Goal: Task Accomplishment & Management: Manage account settings

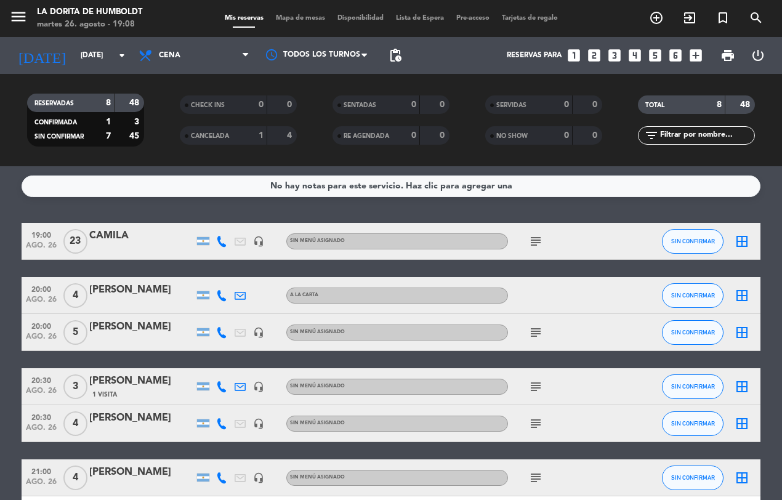
click at [223, 241] on icon at bounding box center [221, 241] width 11 height 11
click at [205, 219] on span "Copiar" at bounding box center [213, 220] width 26 height 13
click at [533, 331] on icon "subject" at bounding box center [536, 332] width 15 height 15
click at [531, 386] on icon "subject" at bounding box center [536, 387] width 15 height 15
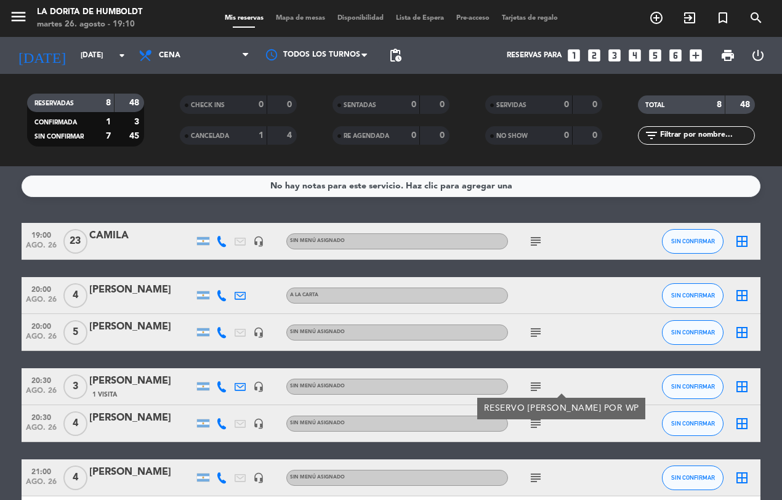
click at [535, 425] on icon "subject" at bounding box center [536, 423] width 15 height 15
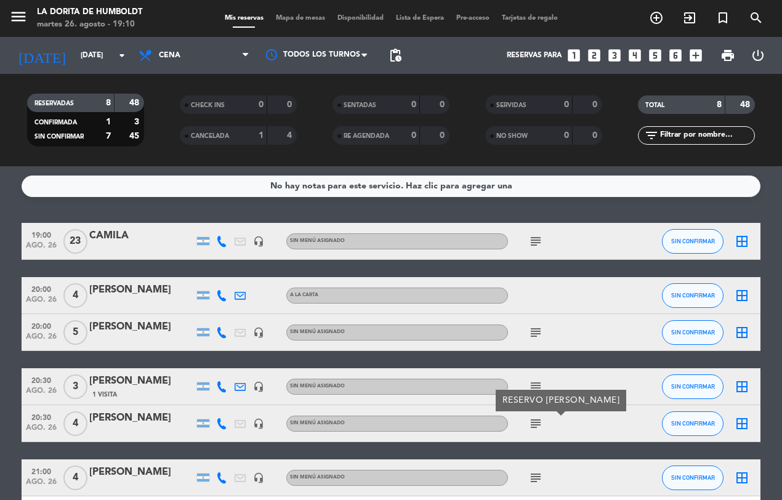
click at [534, 475] on icon "subject" at bounding box center [536, 478] width 15 height 15
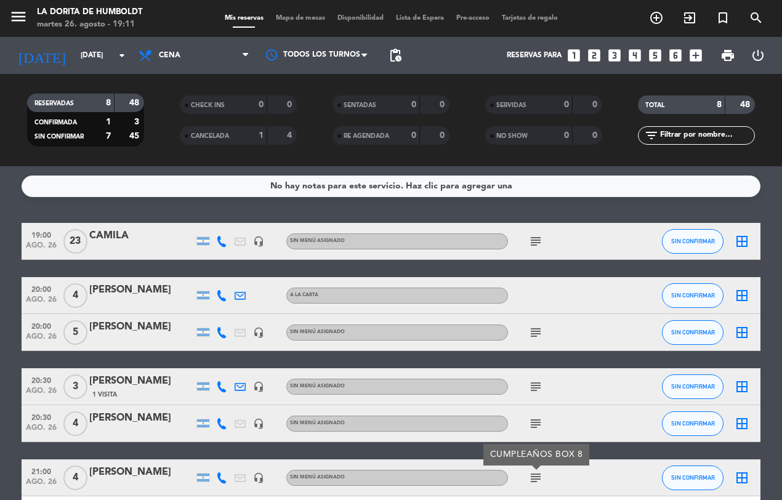
click at [219, 294] on icon at bounding box center [221, 295] width 11 height 11
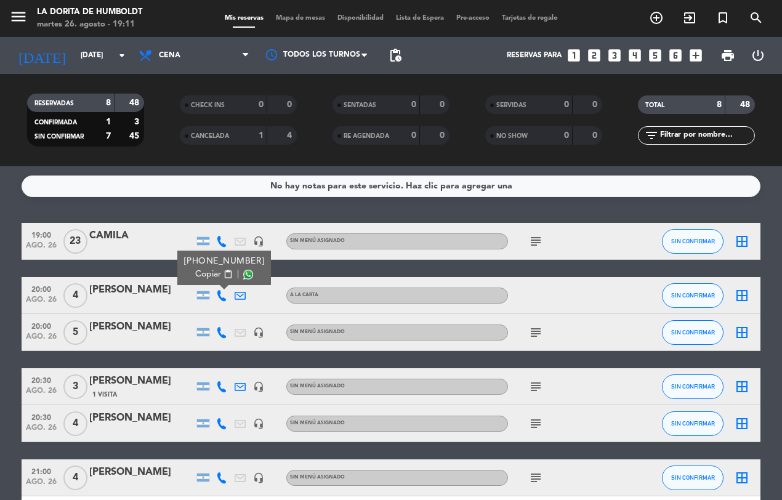
click at [202, 271] on span "Copiar" at bounding box center [208, 274] width 26 height 13
click at [219, 331] on icon at bounding box center [221, 332] width 11 height 11
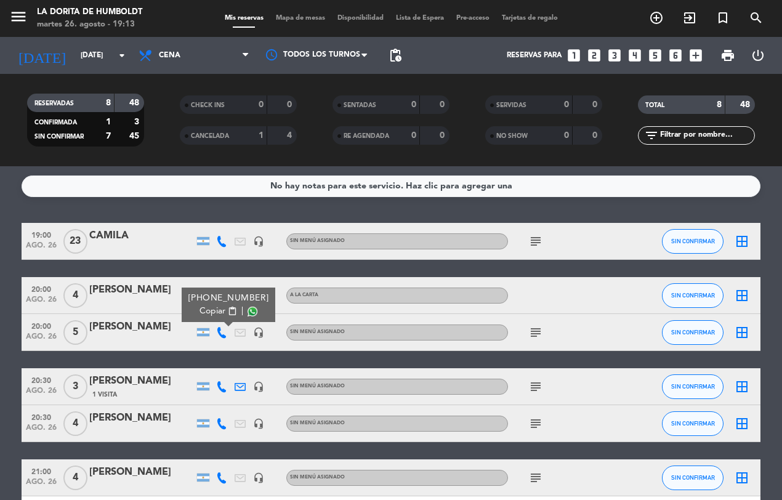
click at [204, 306] on span "Copiar" at bounding box center [213, 311] width 26 height 13
click at [539, 335] on icon "subject" at bounding box center [536, 332] width 15 height 15
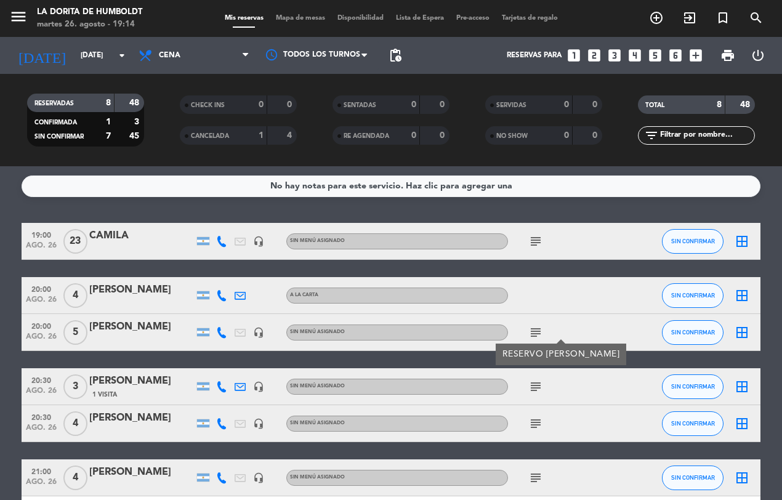
click at [225, 383] on icon at bounding box center [221, 386] width 11 height 11
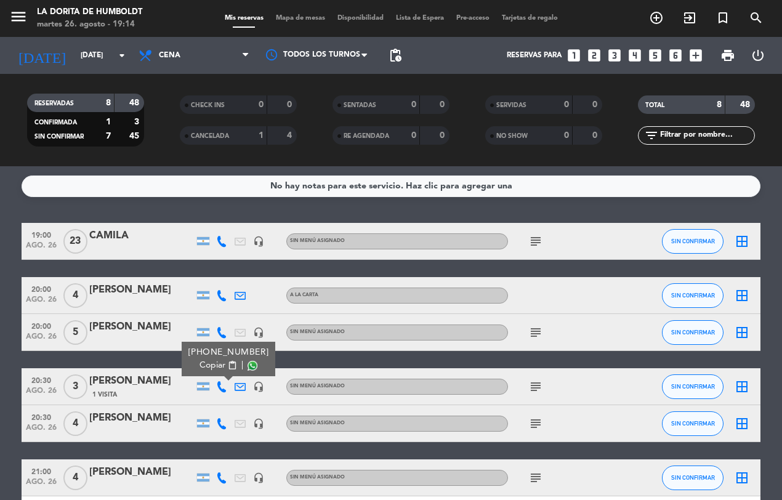
click at [207, 362] on span "Copiar" at bounding box center [213, 365] width 26 height 13
click at [217, 426] on icon at bounding box center [221, 423] width 11 height 11
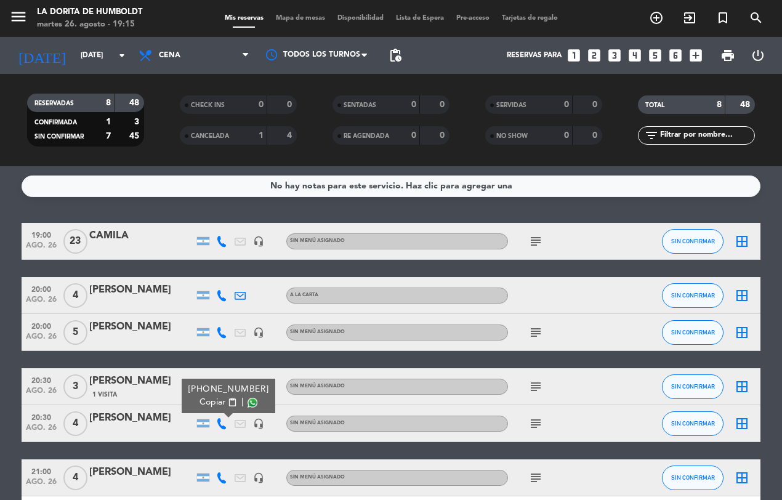
click at [210, 401] on span "Copiar" at bounding box center [213, 402] width 26 height 13
click at [223, 481] on icon at bounding box center [221, 478] width 11 height 11
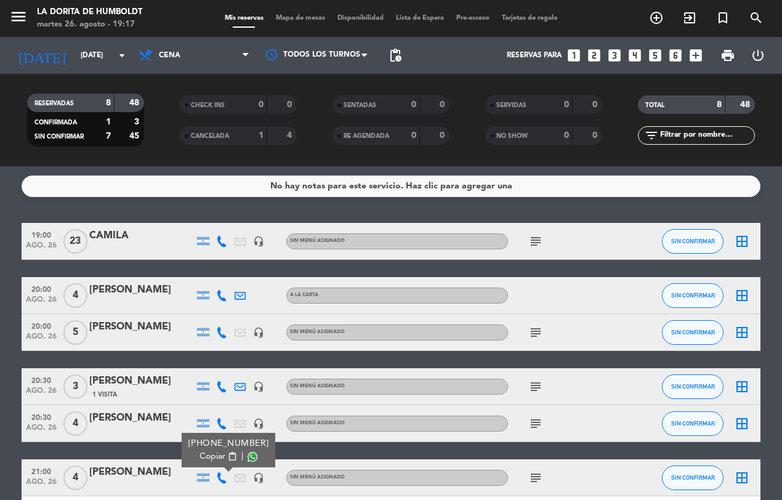
click at [205, 452] on span "Copiar" at bounding box center [213, 456] width 26 height 13
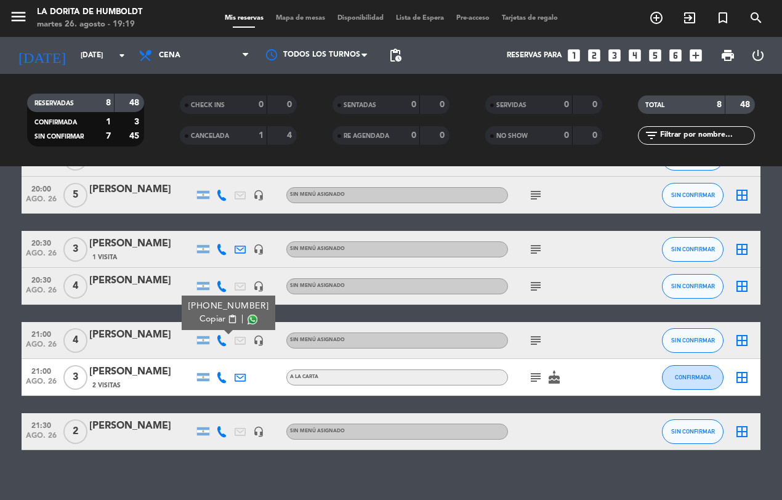
scroll to position [148, 0]
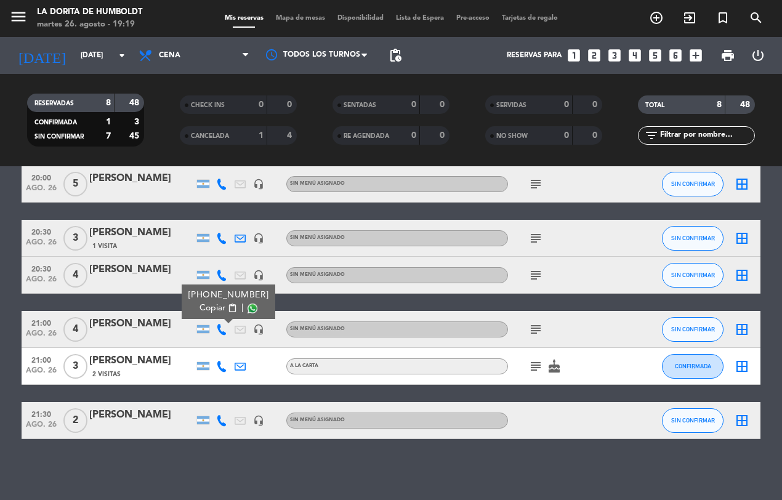
click at [535, 325] on icon "subject" at bounding box center [536, 329] width 15 height 15
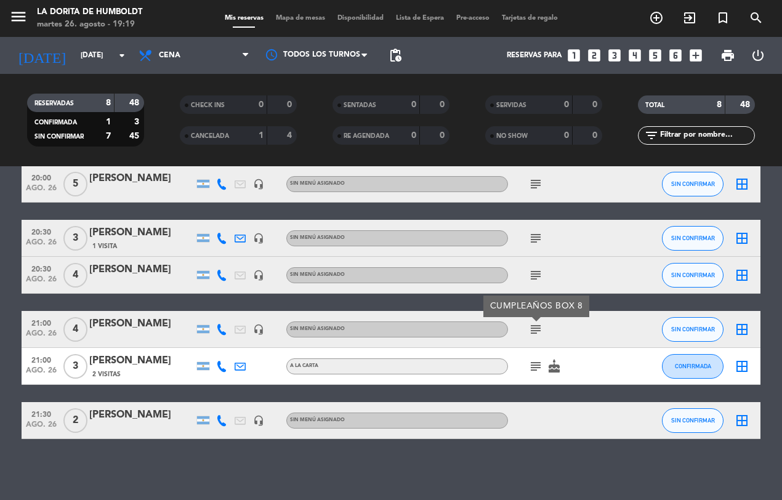
click at [537, 368] on icon "subject" at bounding box center [536, 366] width 15 height 15
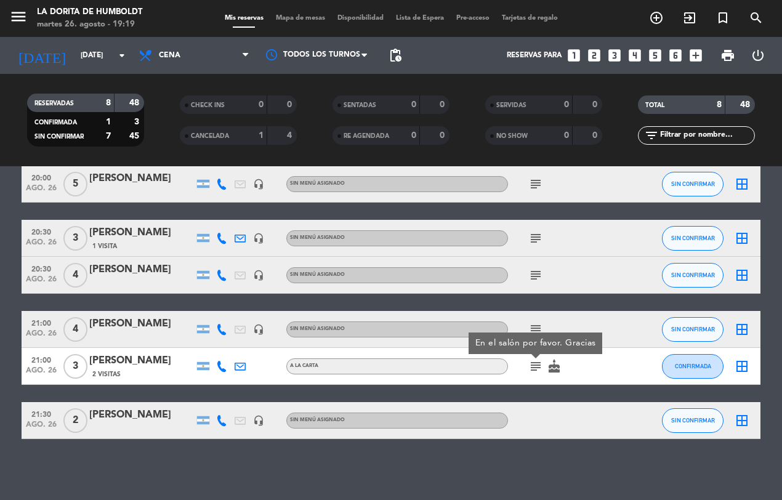
click at [223, 367] on icon at bounding box center [221, 366] width 11 height 11
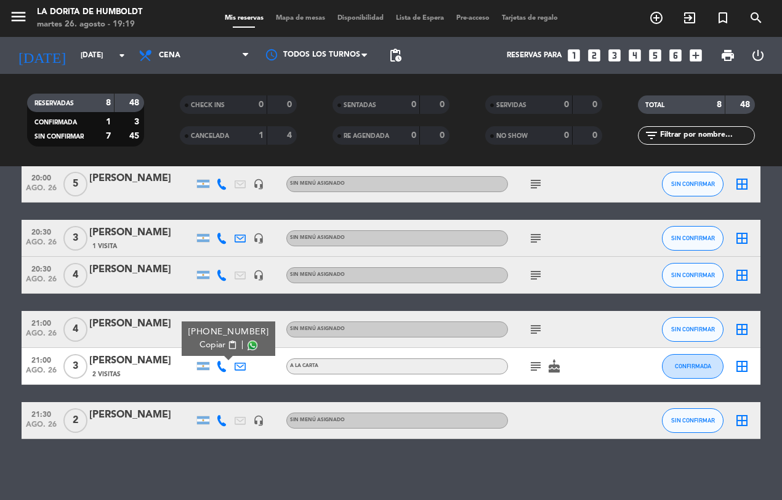
click at [203, 342] on span "Copiar" at bounding box center [213, 345] width 26 height 13
click at [225, 420] on icon at bounding box center [221, 420] width 11 height 11
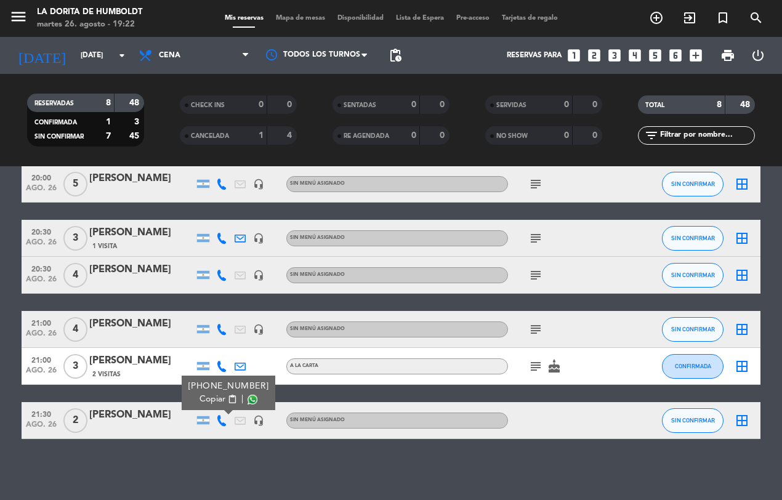
click at [210, 396] on span "Copiar" at bounding box center [213, 399] width 26 height 13
click at [17, 338] on bookings-row "19:00 [DATE] [PERSON_NAME] headset_mic Sin menú asignado subject SIN CONFIRMAR …" at bounding box center [391, 257] width 782 height 365
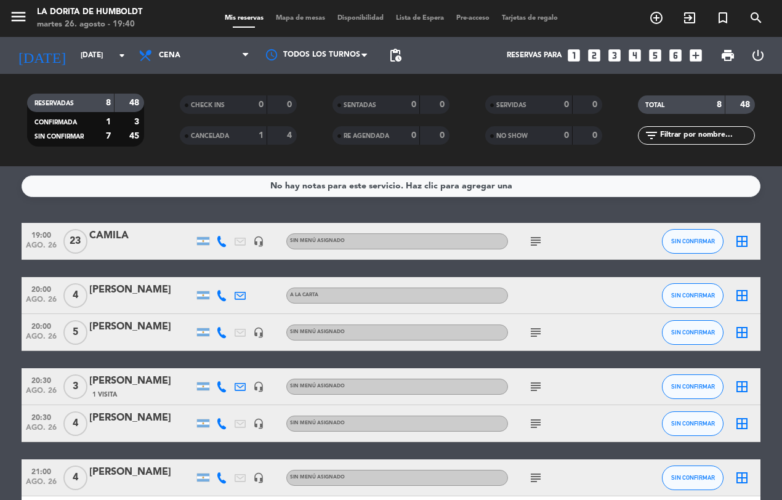
scroll to position [77, 0]
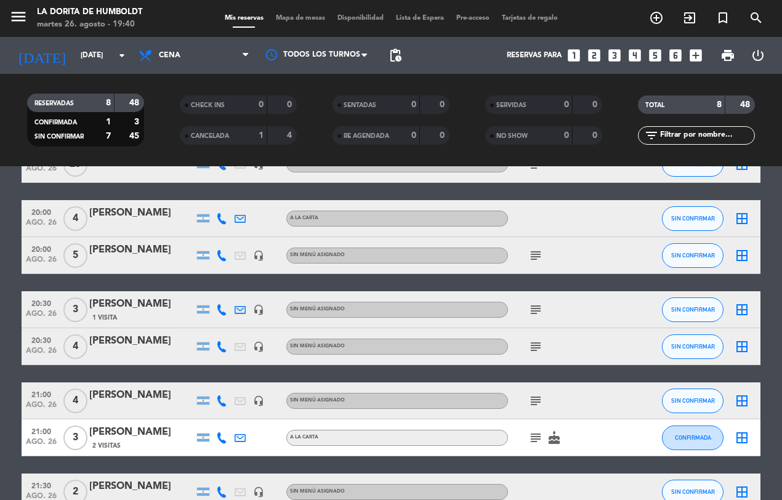
click at [259, 254] on icon "headset_mic" at bounding box center [258, 255] width 11 height 11
click at [268, 312] on div at bounding box center [277, 309] width 18 height 36
click at [261, 311] on icon "headset_mic" at bounding box center [258, 309] width 11 height 11
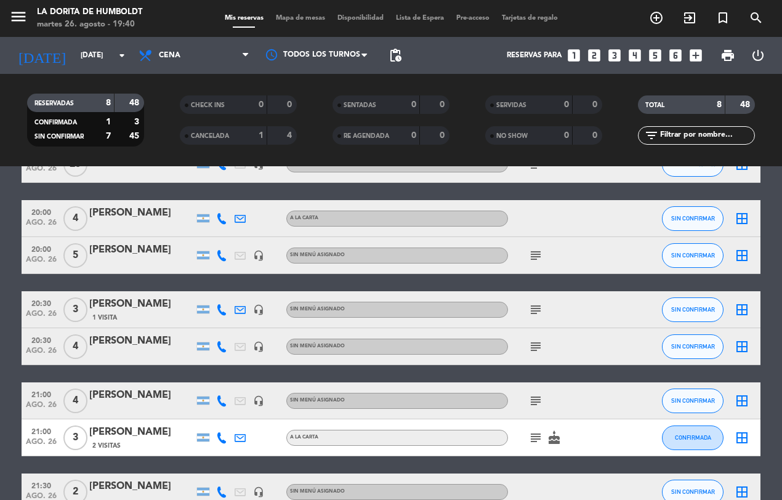
click at [261, 311] on icon "headset_mic" at bounding box center [258, 309] width 11 height 11
click at [260, 310] on icon "headset_mic" at bounding box center [258, 309] width 11 height 11
click at [531, 256] on icon "subject" at bounding box center [536, 255] width 15 height 15
click at [534, 313] on icon "subject" at bounding box center [536, 310] width 15 height 15
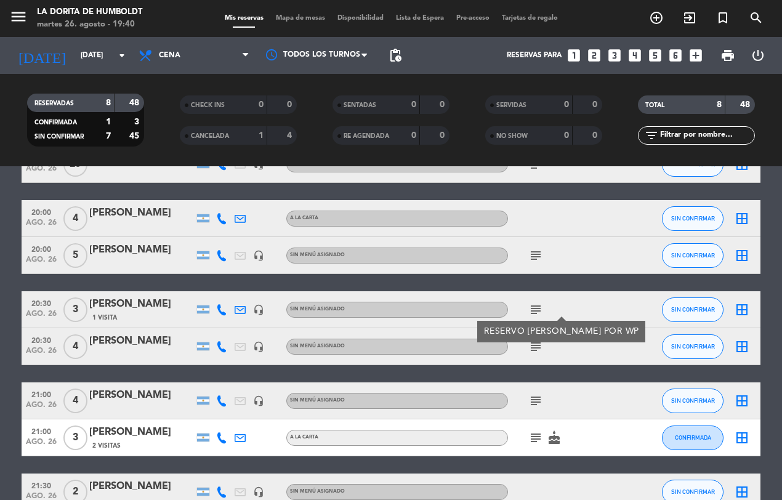
click at [538, 349] on icon "subject" at bounding box center [536, 346] width 15 height 15
click at [532, 404] on icon "subject" at bounding box center [536, 401] width 15 height 15
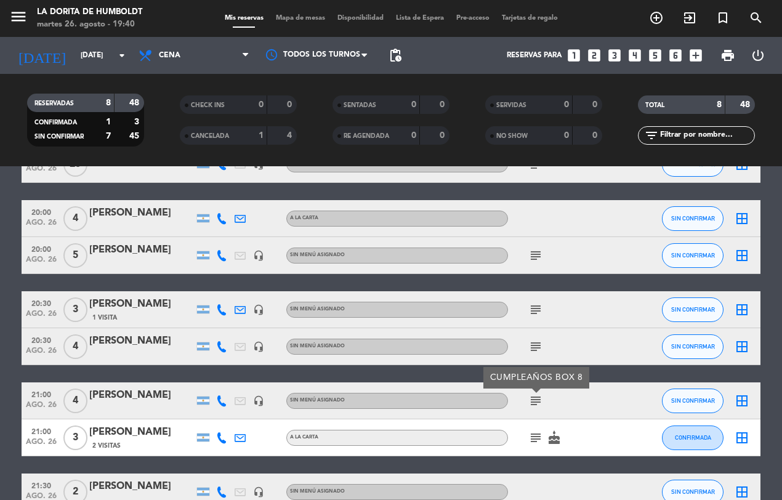
drag, startPoint x: 532, startPoint y: 404, endPoint x: 538, endPoint y: 439, distance: 36.3
click at [538, 439] on icon "subject" at bounding box center [536, 438] width 15 height 15
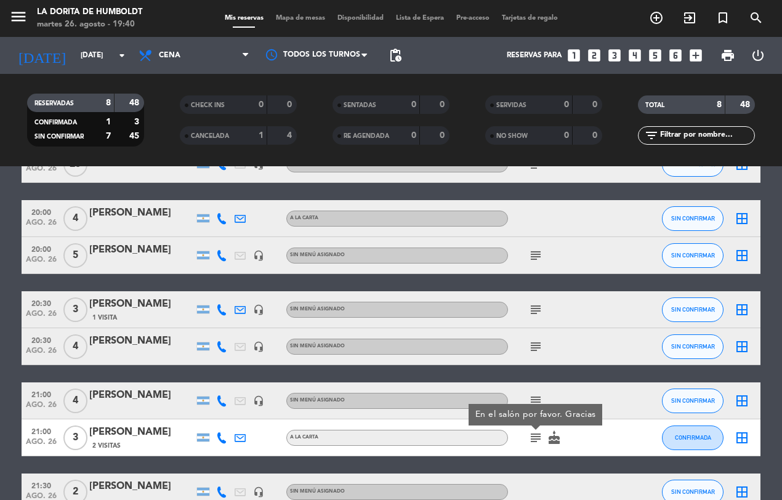
click at [543, 396] on icon "subject" at bounding box center [536, 401] width 15 height 15
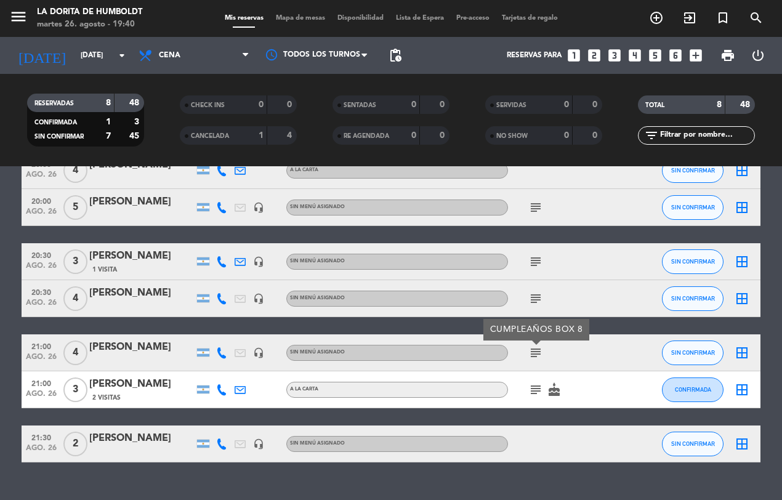
scroll to position [148, 0]
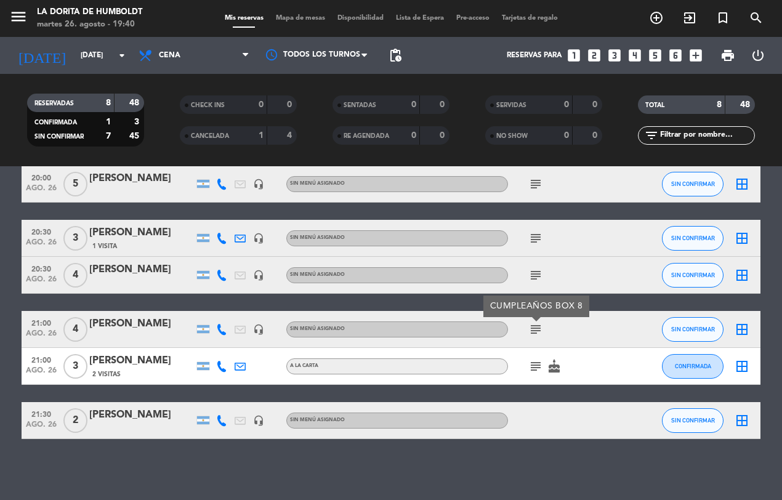
click at [527, 370] on span "subject" at bounding box center [536, 366] width 18 height 15
click at [534, 365] on icon "subject" at bounding box center [536, 366] width 15 height 15
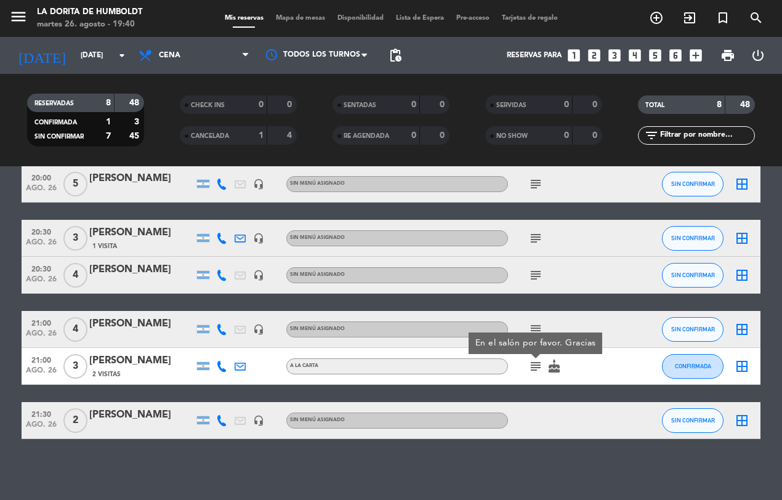
click at [556, 368] on icon "cake" at bounding box center [554, 366] width 15 height 15
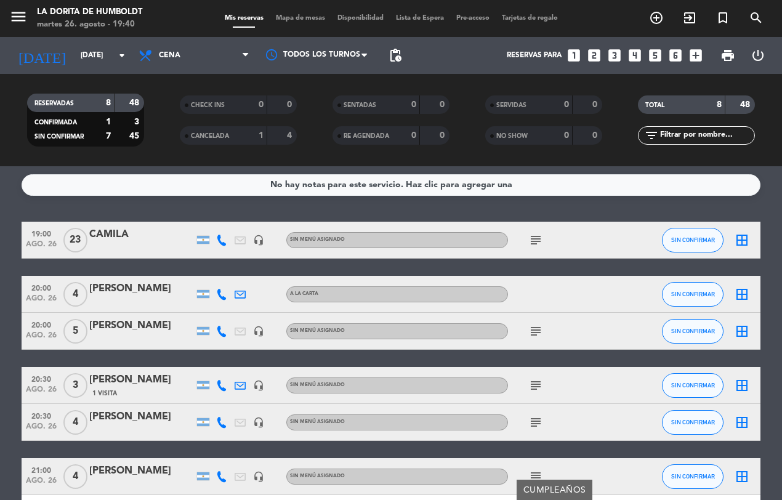
scroll to position [0, 0]
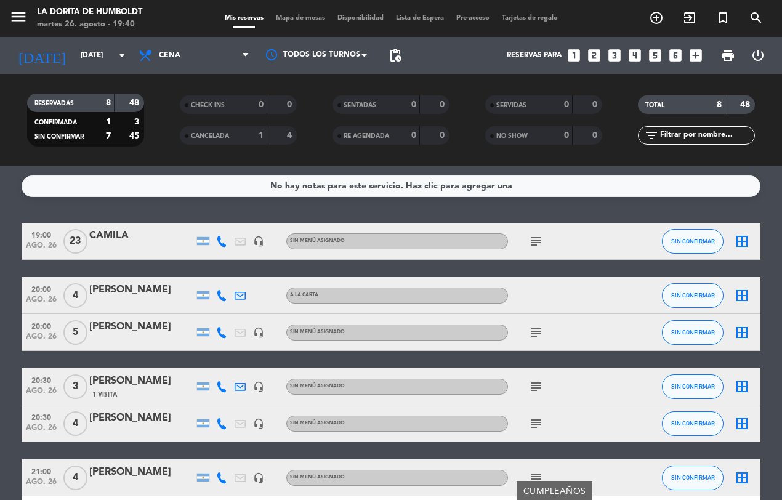
click at [11, 205] on div "No hay notas para este servicio. Haz clic para agregar una 19:00 [DATE] [PERSON…" at bounding box center [391, 333] width 782 height 334
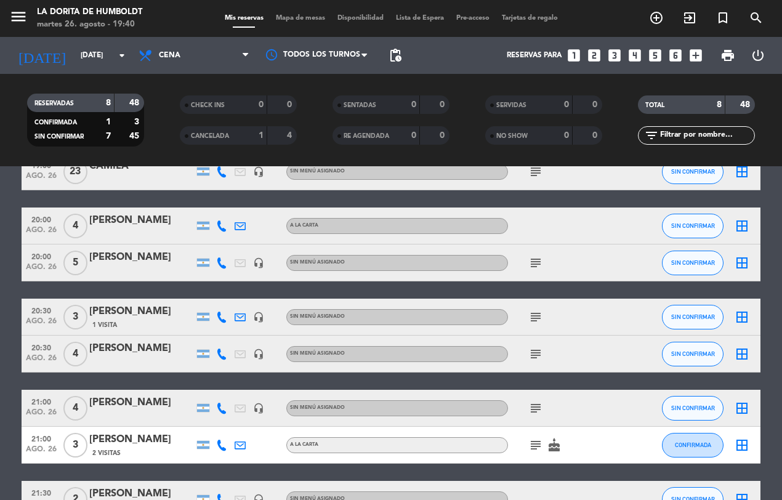
scroll to position [148, 0]
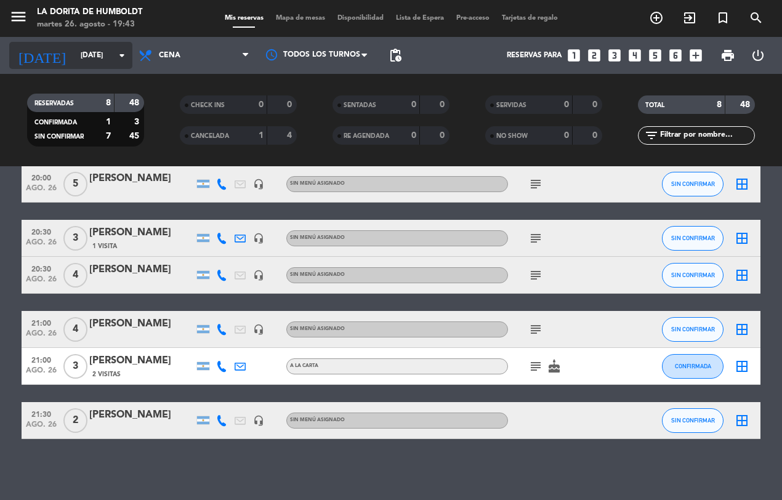
click at [104, 50] on input "[DATE]" at bounding box center [123, 55] width 97 height 21
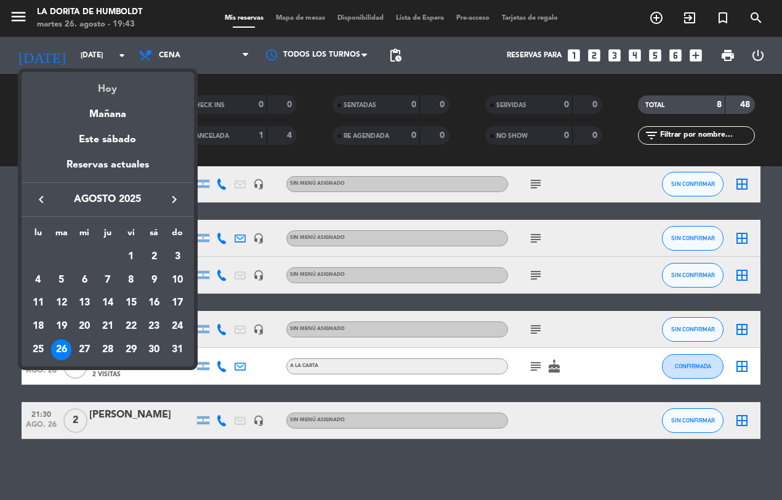
click at [126, 90] on div "Hoy" at bounding box center [108, 84] width 173 height 25
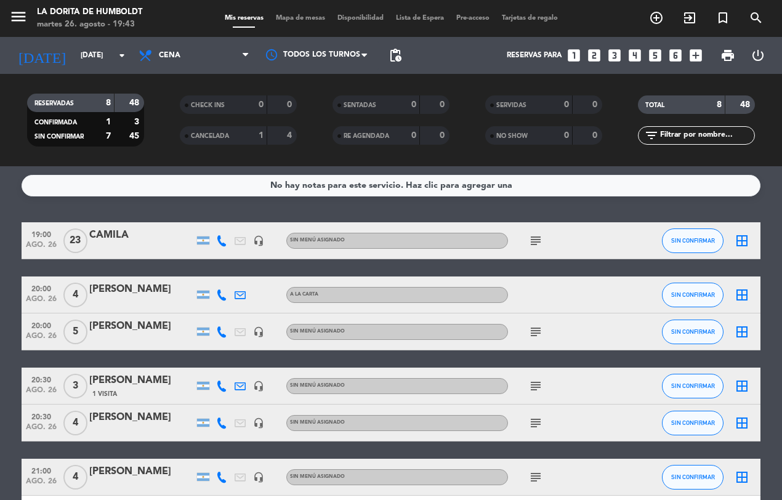
scroll to position [0, 0]
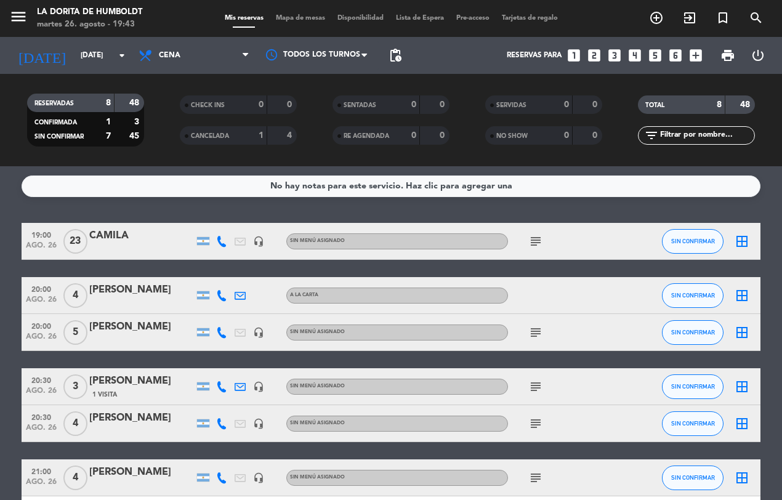
click at [527, 236] on span "subject" at bounding box center [536, 241] width 18 height 15
click at [533, 241] on icon "subject" at bounding box center [536, 241] width 15 height 15
click at [587, 208] on div "No hay notas para este servicio. Haz clic para agregar una 19:00 [DATE] [PERSON…" at bounding box center [391, 333] width 782 height 334
